Goal: Task Accomplishment & Management: Use online tool/utility

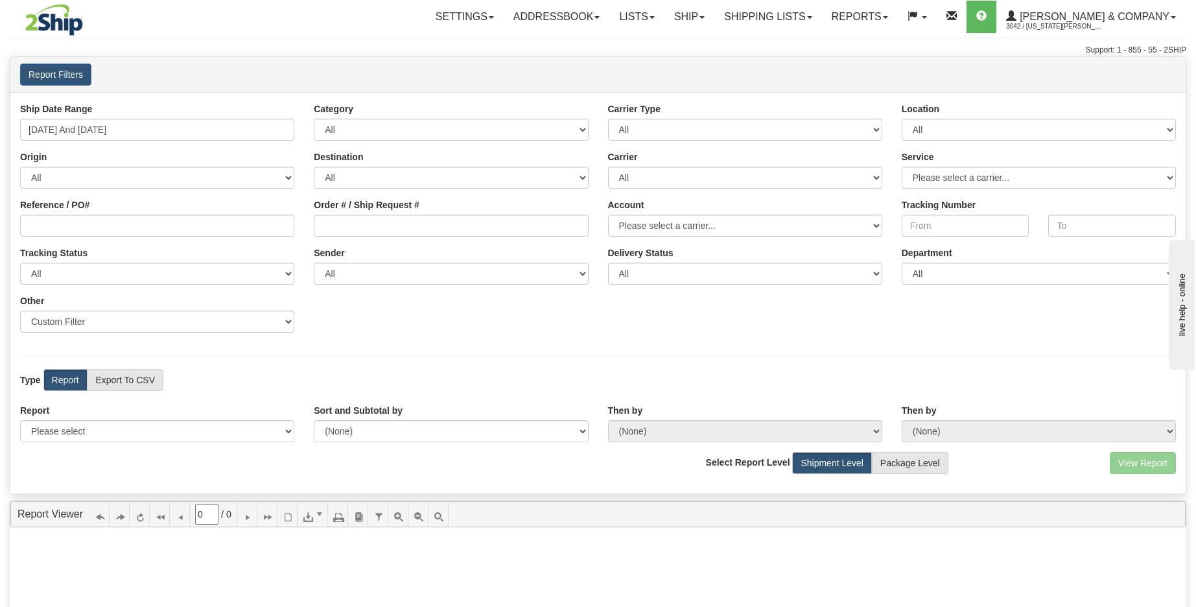
click at [846, 341] on div "Ship Date Range [DATE] And [DATE] Category All Inbound Outbound Carrier Type Al…" at bounding box center [597, 222] width 1175 height 240
click at [897, 14] on link "Reports" at bounding box center [860, 17] width 76 height 32
click at [897, 43] on link "Standard" at bounding box center [837, 45] width 119 height 17
click at [203, 435] on select "Please select 1 Line Shipment Report Address Detail Basic Shipment Overview Can…" at bounding box center [157, 431] width 274 height 22
select select "Users\Tracking Detail.trdx"
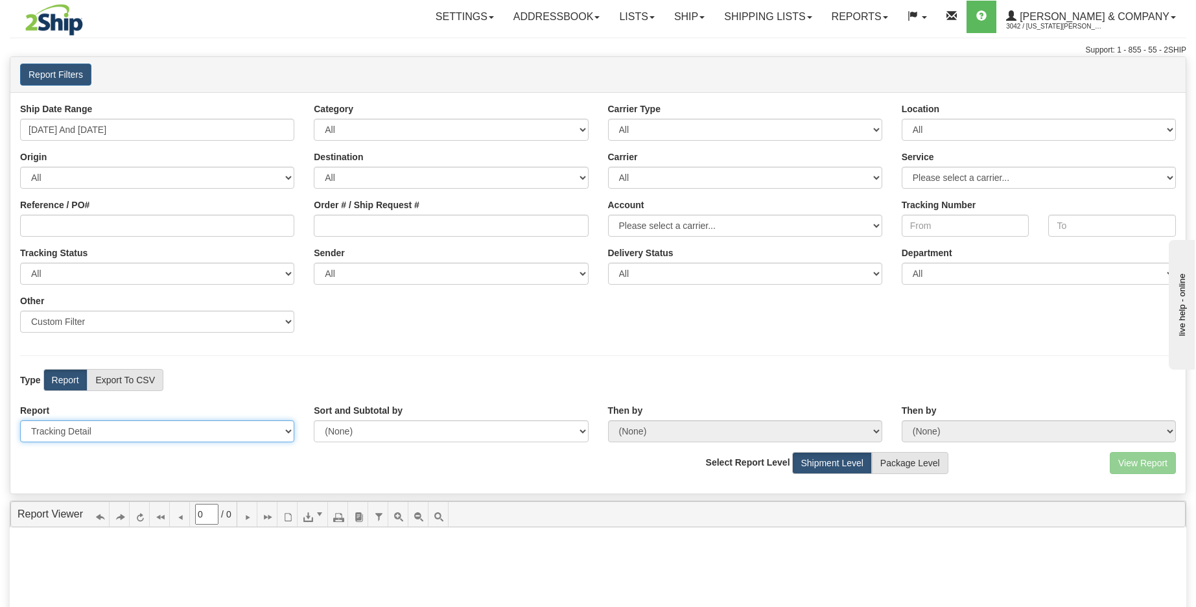
click at [20, 420] on select "Please select 1 Line Shipment Report Address Detail Basic Shipment Overview Can…" at bounding box center [157, 431] width 274 height 22
click at [1144, 463] on button "View Report" at bounding box center [1142, 463] width 66 height 22
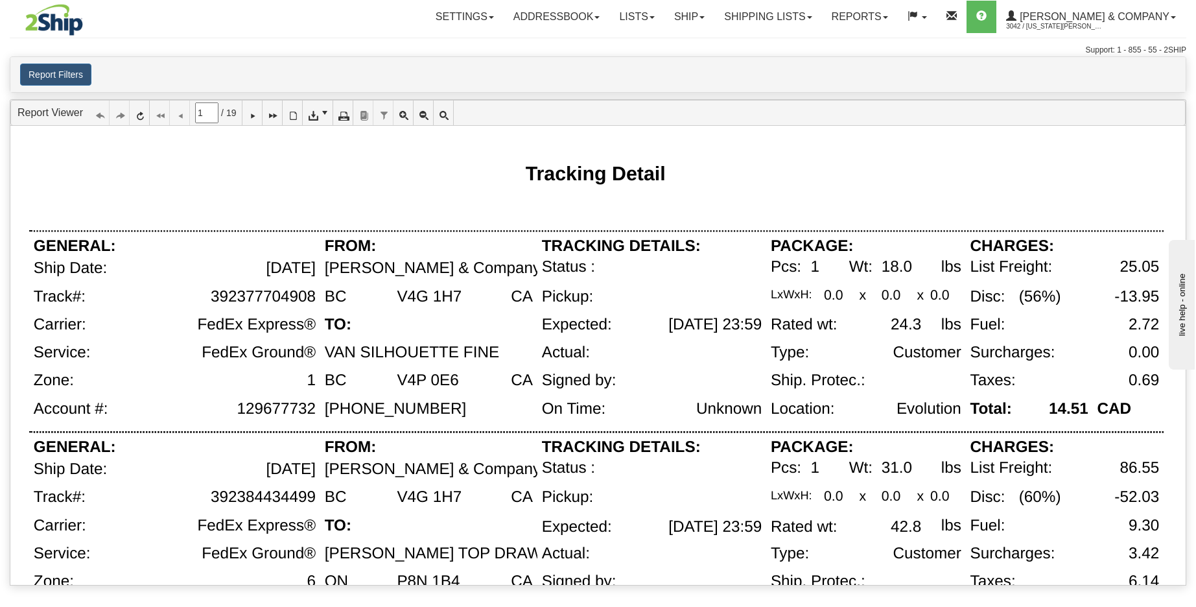
click at [761, 157] on div "Tracking Detail" at bounding box center [596, 173] width 1134 height 56
click at [785, 157] on div "Tracking Detail" at bounding box center [596, 173] width 1134 height 56
click at [795, 210] on div at bounding box center [596, 215] width 1134 height 30
click at [754, 196] on div "Tracking Detail" at bounding box center [596, 173] width 1134 height 56
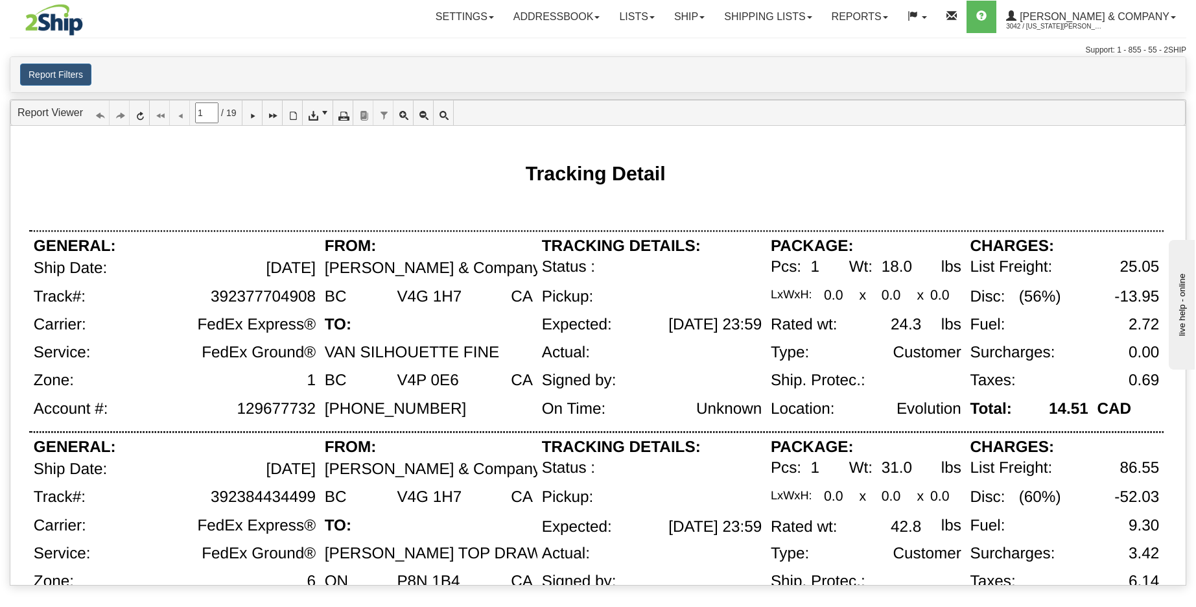
click at [754, 196] on div "Tracking Detail" at bounding box center [596, 173] width 1134 height 56
click at [777, 195] on div "Tracking Detail" at bounding box center [596, 173] width 1134 height 56
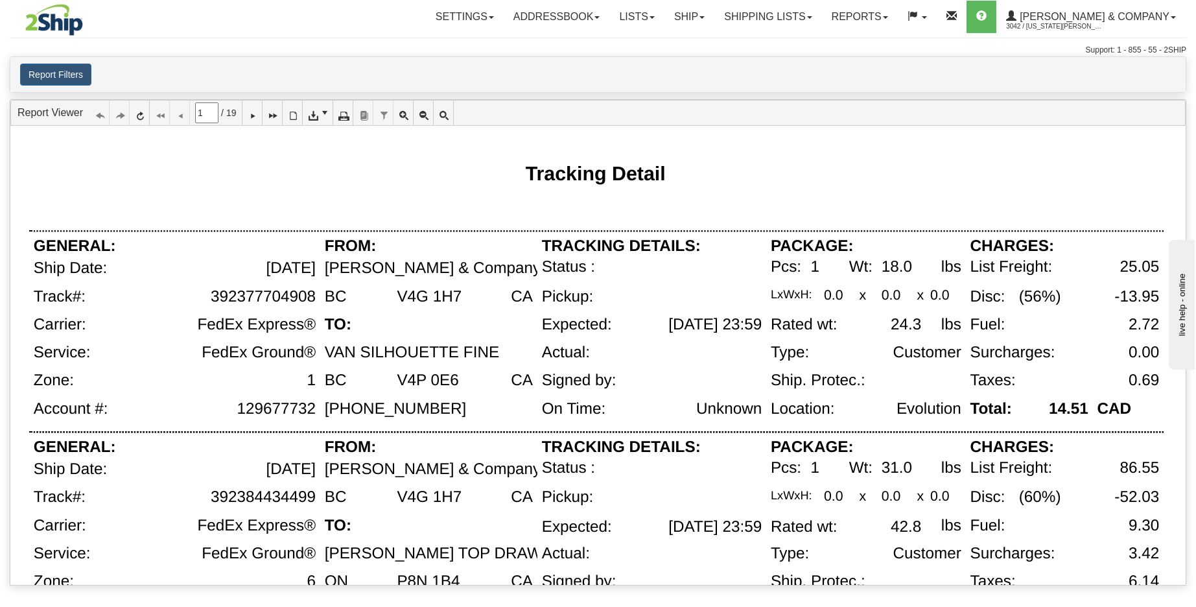
click at [769, 196] on div "Tracking Detail" at bounding box center [596, 173] width 1134 height 56
click at [762, 198] on div "Tracking Detail" at bounding box center [596, 173] width 1134 height 56
click at [743, 384] on div at bounding box center [693, 386] width 145 height 28
click at [812, 403] on div "Location:" at bounding box center [802, 408] width 64 height 17
click at [776, 373] on div "Ship. Protec.:" at bounding box center [817, 380] width 95 height 17
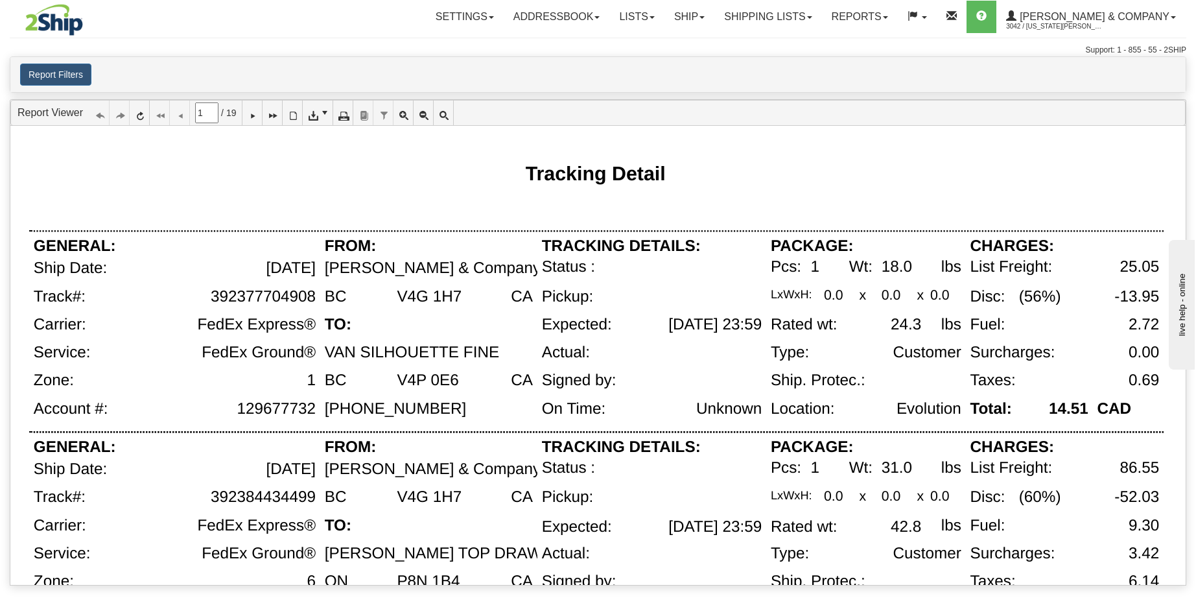
click at [776, 373] on div "Ship. Protec.:" at bounding box center [817, 380] width 95 height 17
click at [834, 372] on div "Ship. Protec.:" at bounding box center [817, 380] width 95 height 17
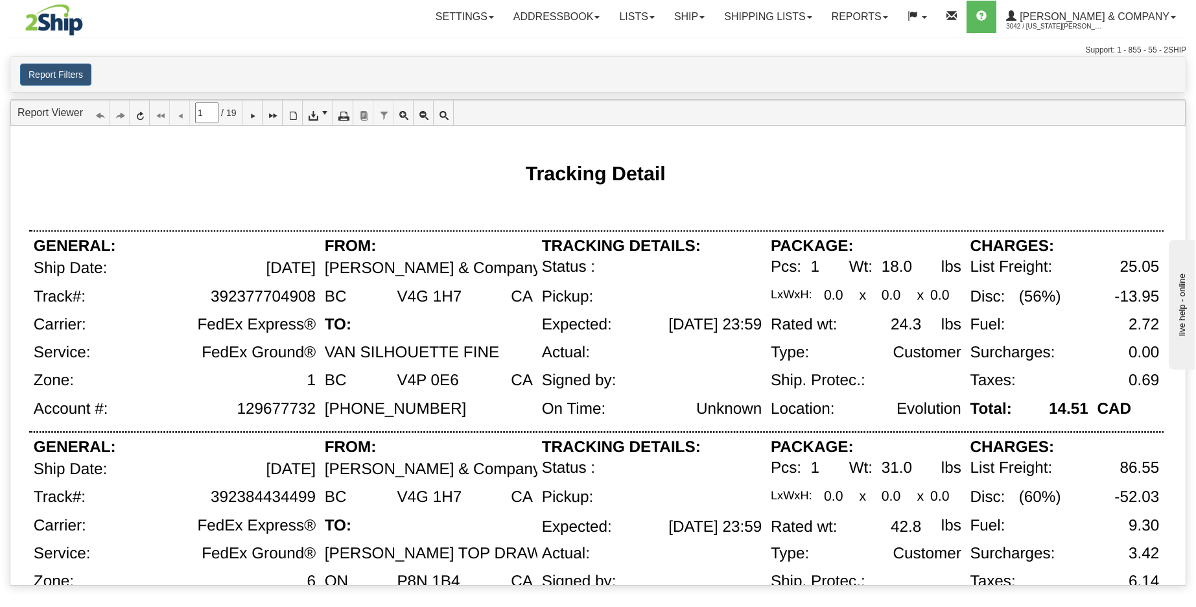
click at [834, 372] on div "Ship. Protec.:" at bounding box center [817, 380] width 95 height 17
click at [740, 386] on div at bounding box center [693, 386] width 145 height 28
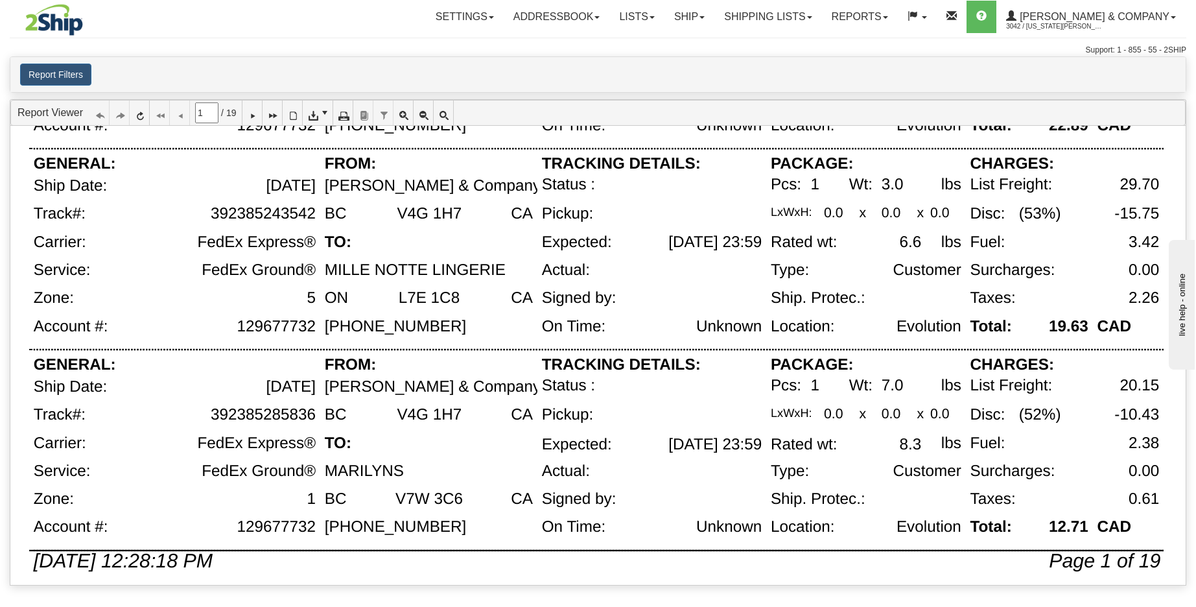
scroll to position [899, 0]
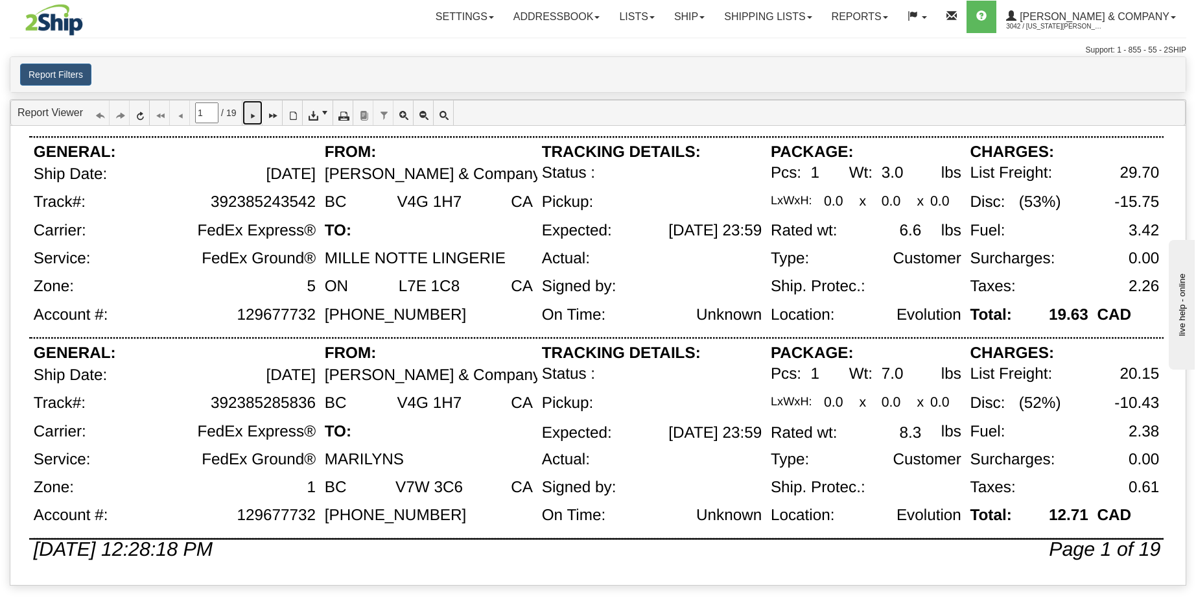
click at [255, 115] on icon at bounding box center [252, 112] width 9 height 9
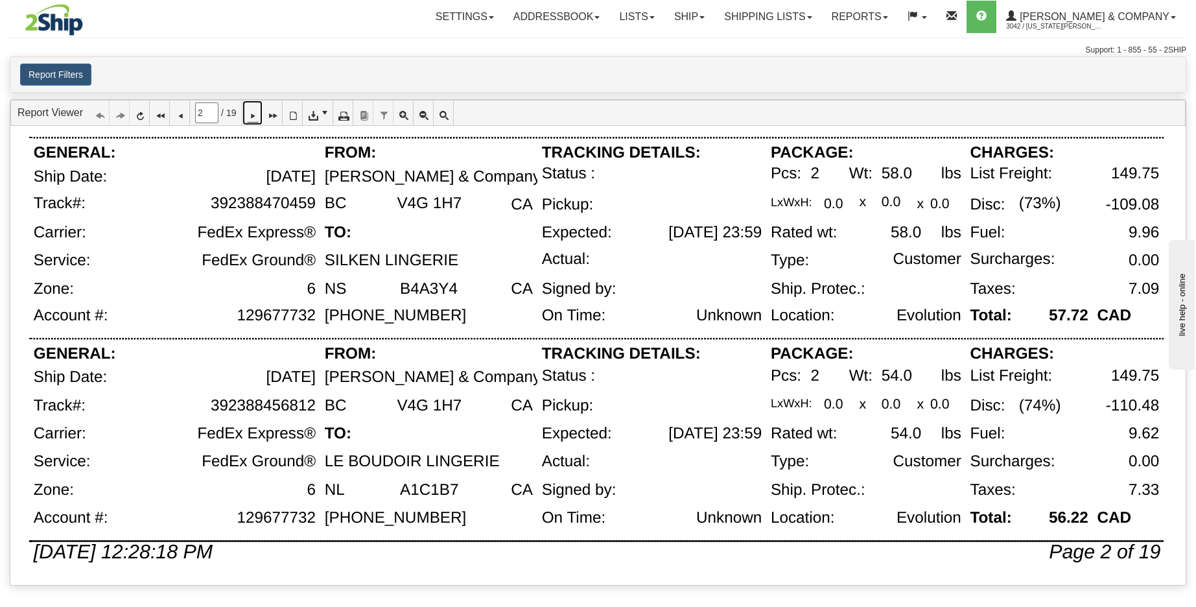
scroll to position [842, 0]
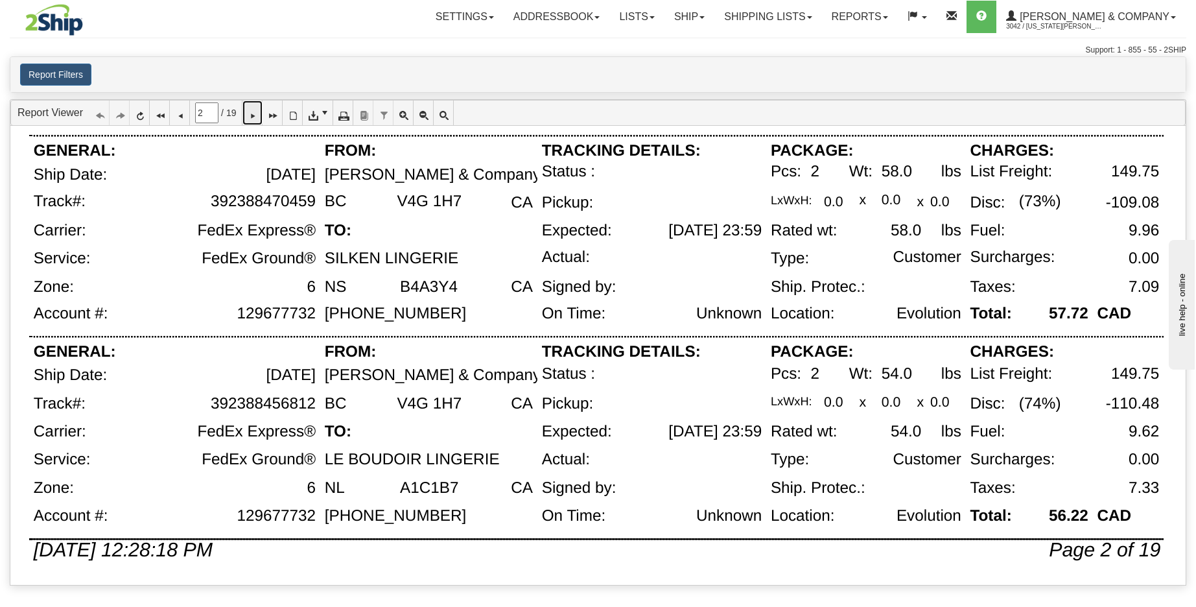
click at [257, 117] on icon at bounding box center [252, 112] width 9 height 9
type input "3"
